Goal: Find specific page/section: Find specific page/section

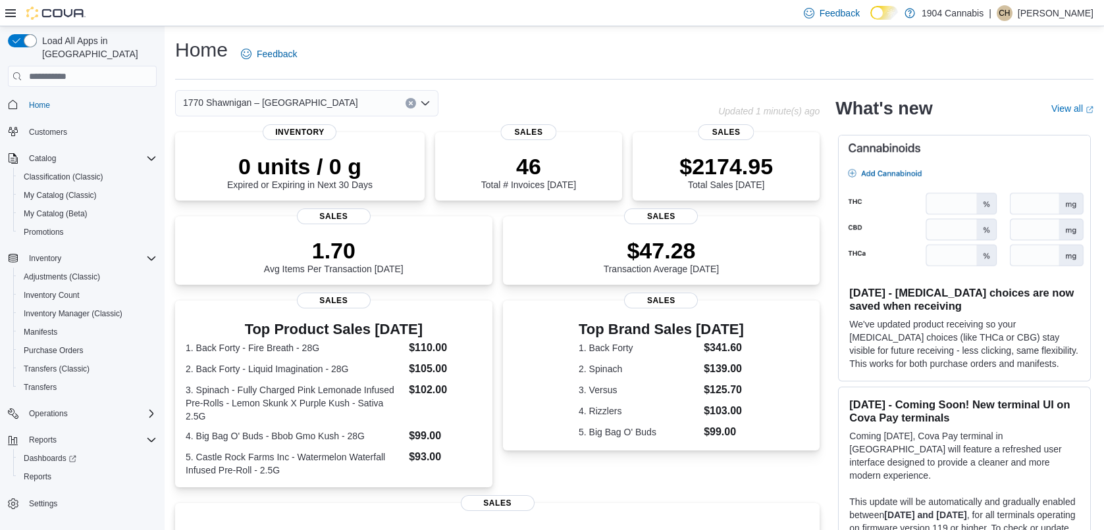
click at [244, 99] on span "1770 Shawnigan – [GEOGRAPHIC_DATA]" at bounding box center [270, 103] width 175 height 16
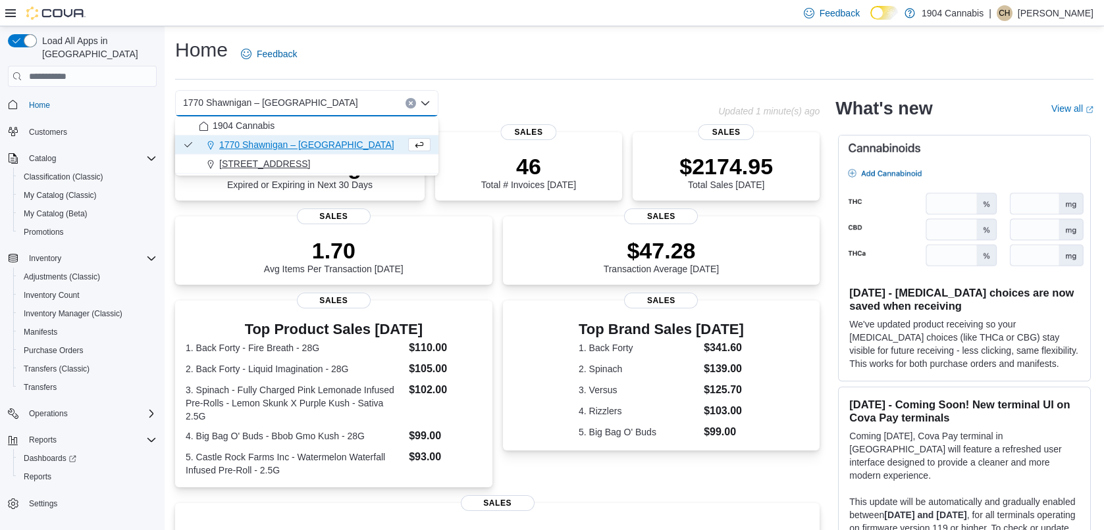
click at [259, 169] on span "[STREET_ADDRESS]" at bounding box center [264, 163] width 91 height 13
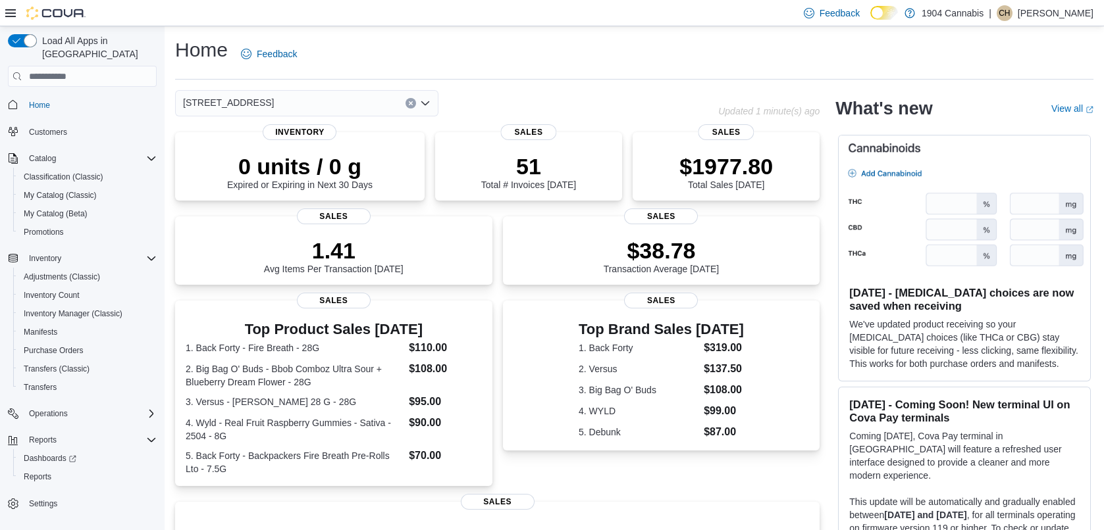
click at [260, 101] on div "[STREET_ADDRESS]" at bounding box center [306, 103] width 263 height 26
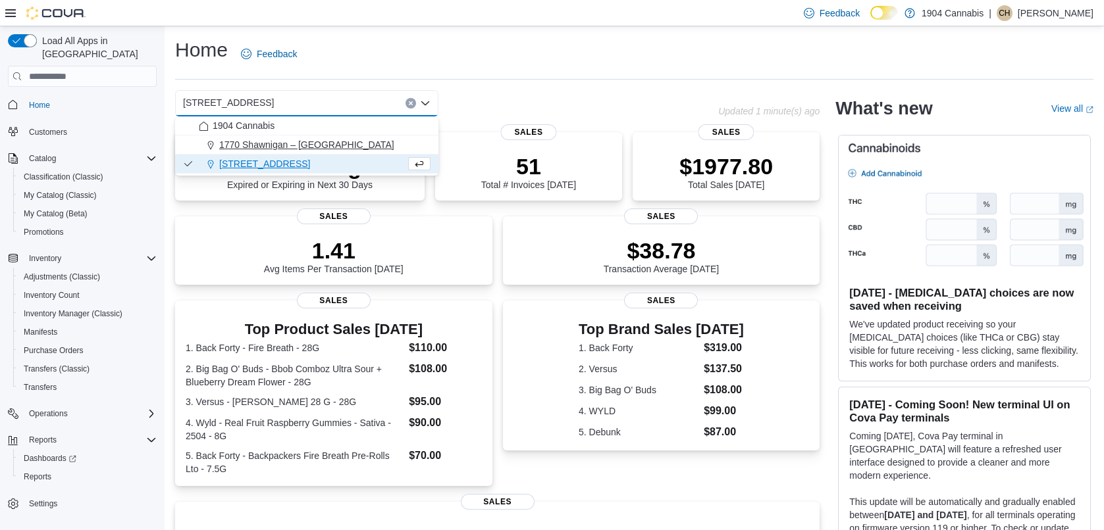
click at [251, 149] on span "1770 Shawnigan – [GEOGRAPHIC_DATA]" at bounding box center [306, 144] width 175 height 13
